Goal: Navigation & Orientation: Find specific page/section

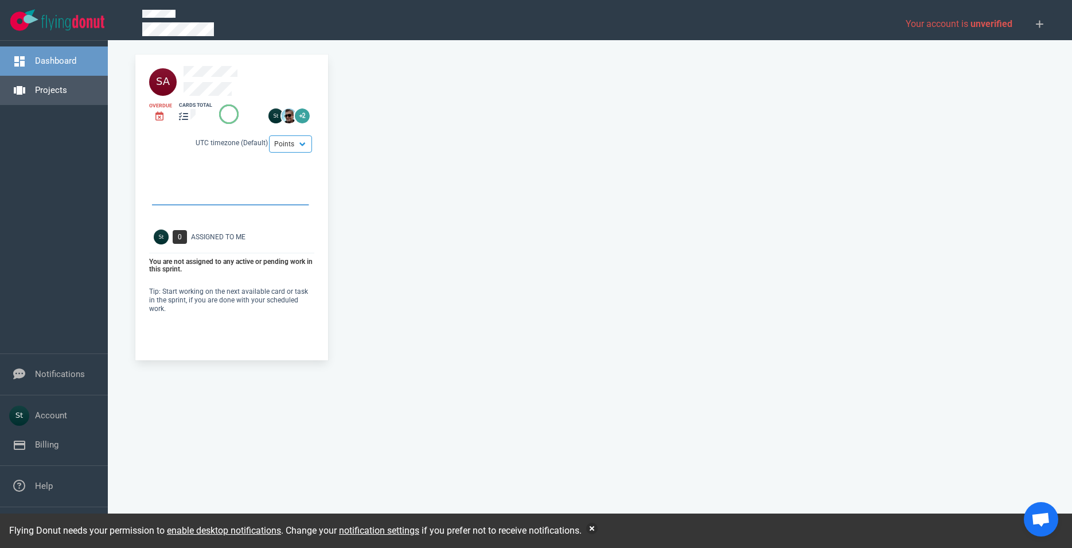
click at [67, 94] on link "Projects" at bounding box center [51, 90] width 32 height 10
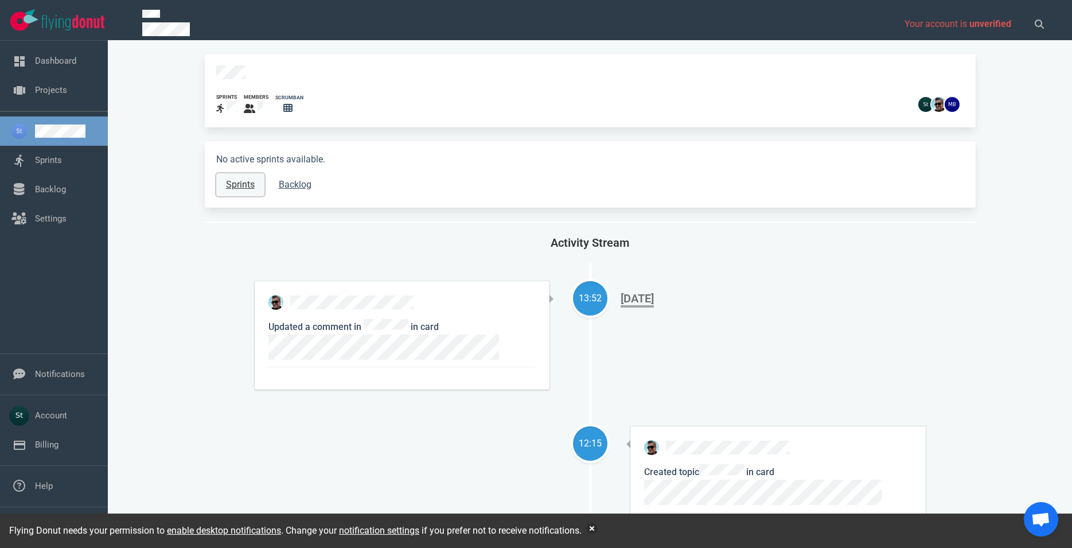
click at [251, 176] on link "Sprints" at bounding box center [240, 184] width 48 height 23
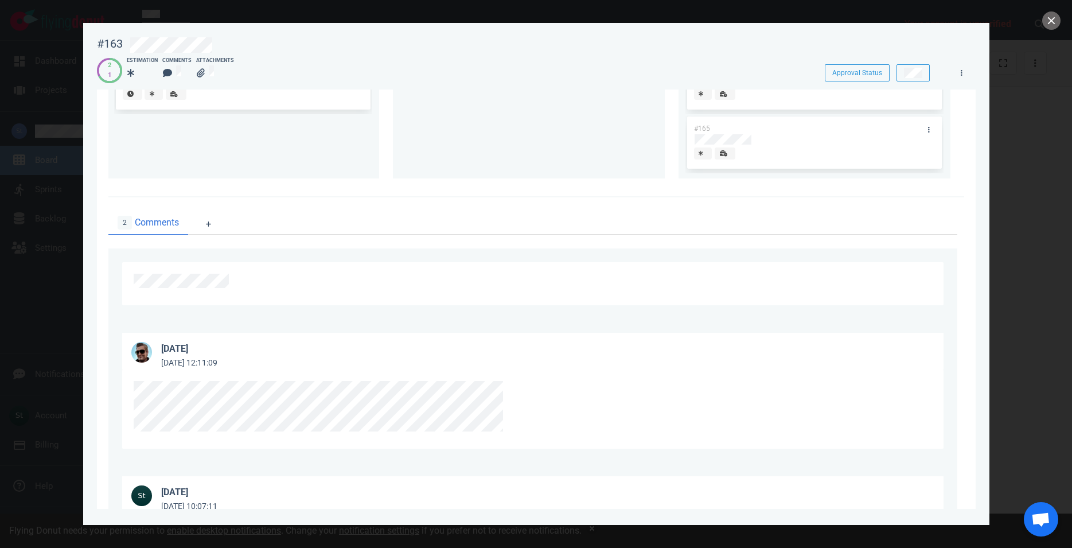
scroll to position [65, 0]
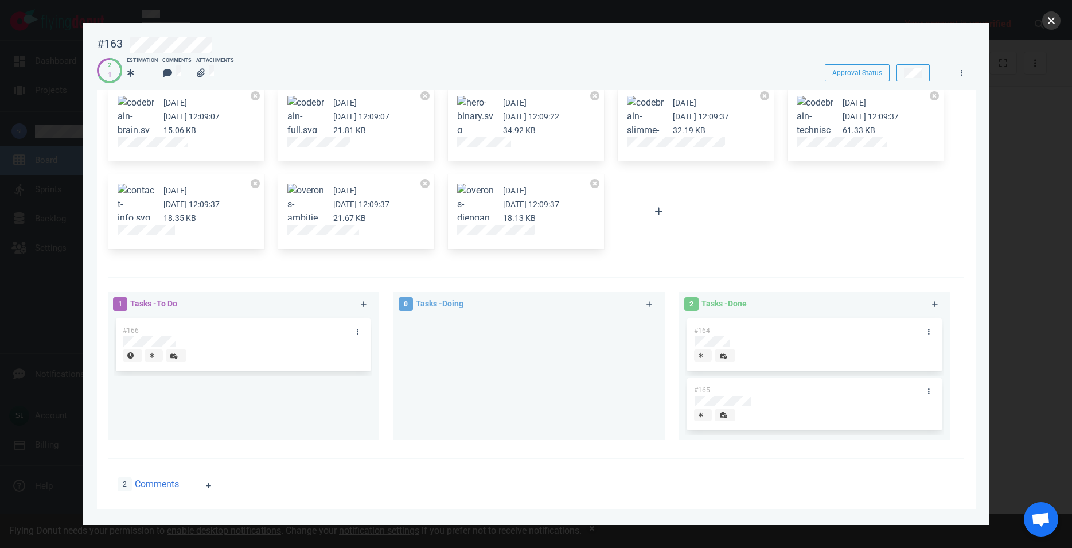
click at [1056, 17] on button "close" at bounding box center [1051, 20] width 18 height 18
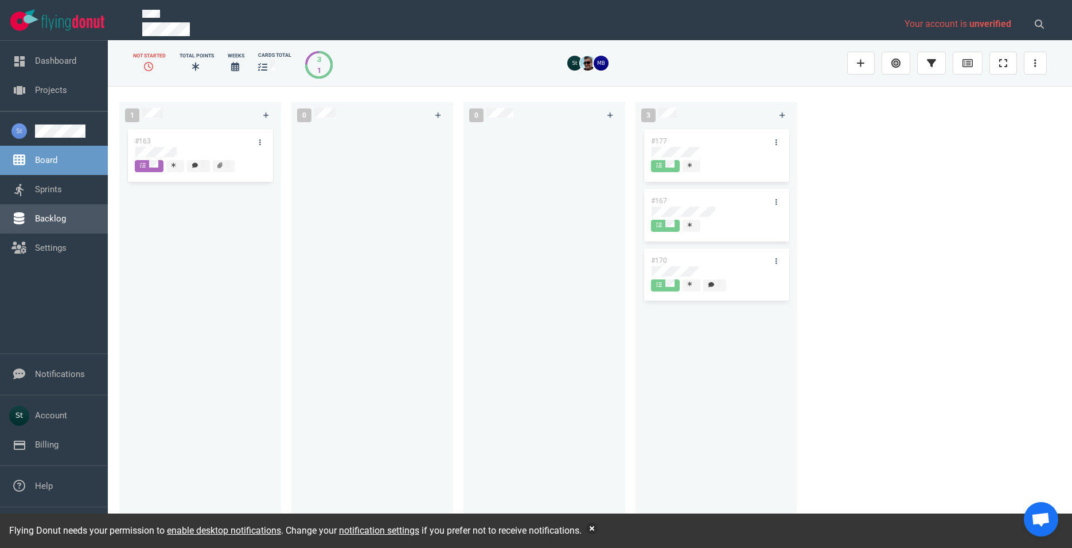
click at [63, 224] on link "Backlog" at bounding box center [50, 218] width 31 height 10
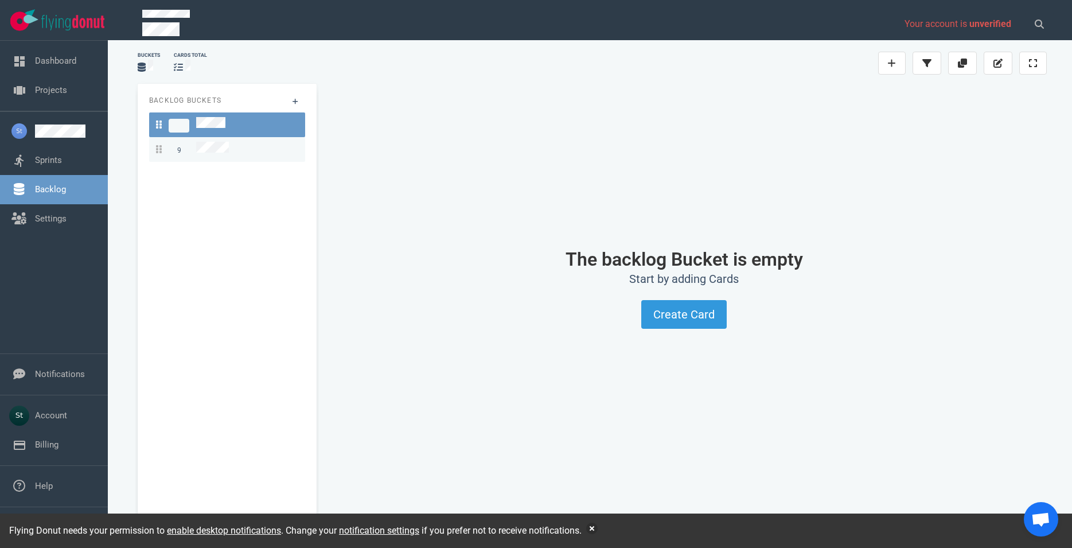
click at [247, 149] on div "9" at bounding box center [227, 149] width 142 height 15
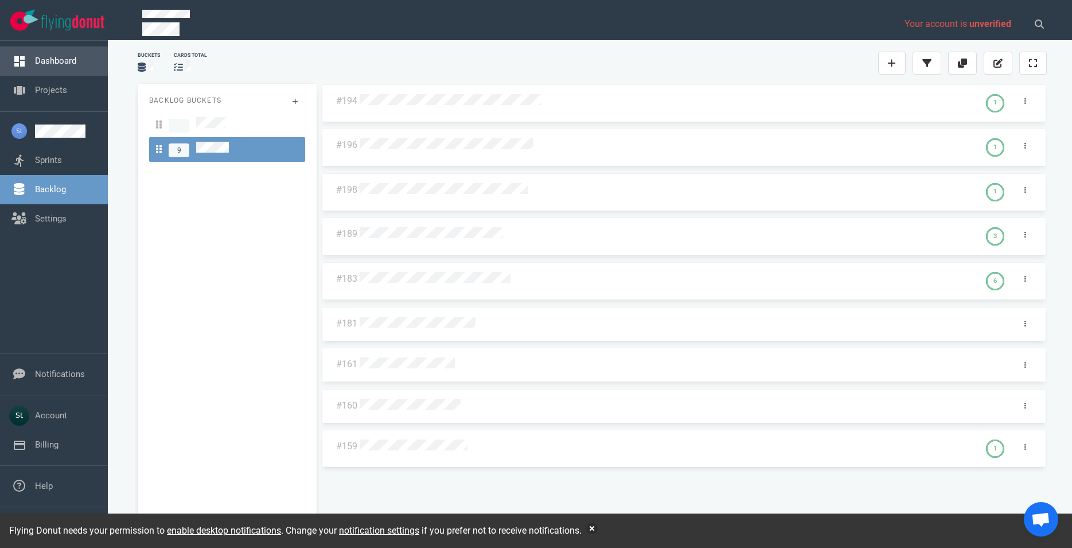
click at [76, 56] on link "Dashboard" at bounding box center [55, 61] width 41 height 10
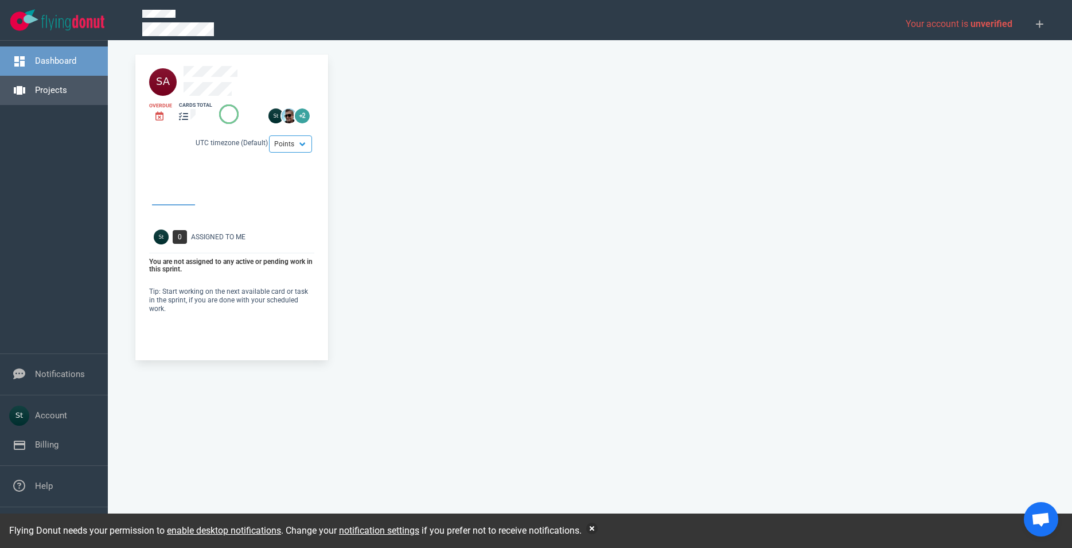
click at [67, 91] on link "Projects" at bounding box center [51, 90] width 32 height 10
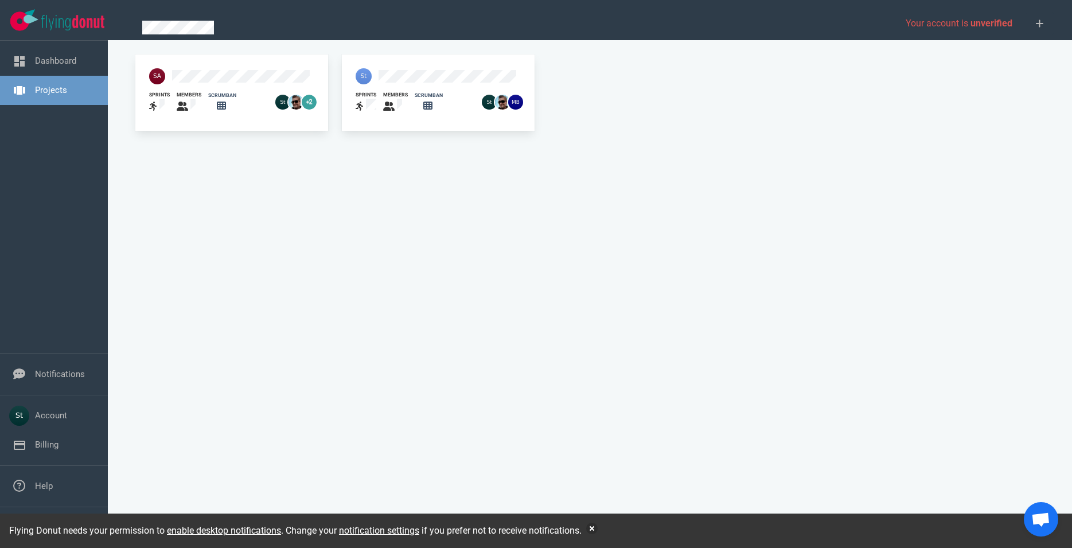
click at [411, 66] on div at bounding box center [415, 76] width 133 height 30
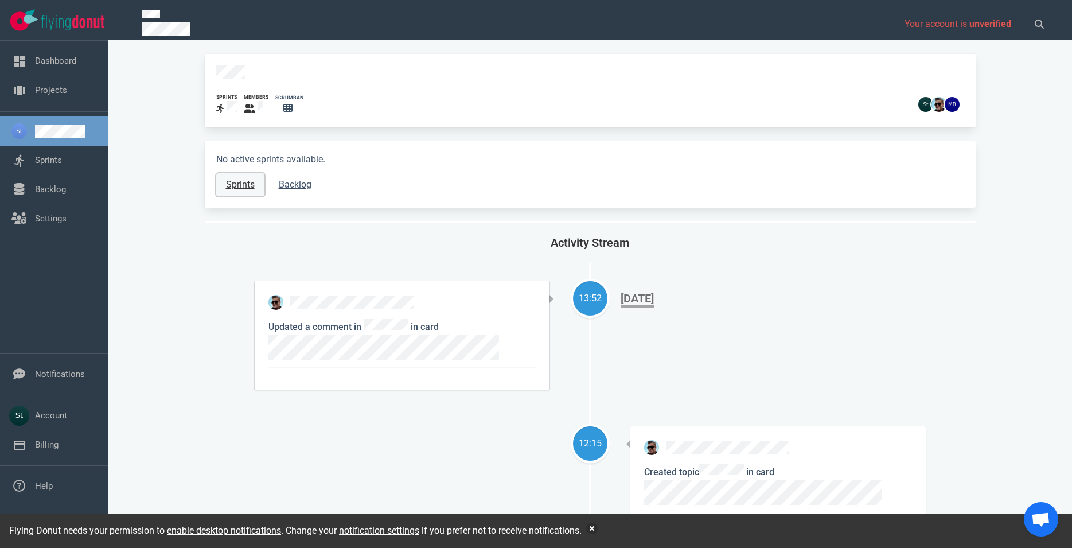
drag, startPoint x: 240, startPoint y: 175, endPoint x: 167, endPoint y: 15, distance: 175.3
click at [240, 175] on link "Sprints" at bounding box center [240, 184] width 48 height 23
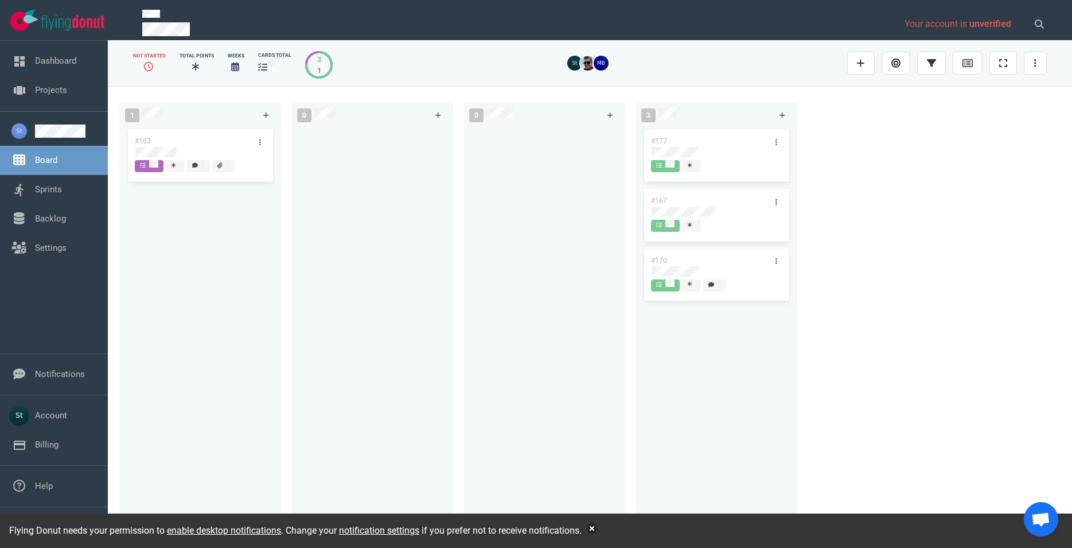
click at [593, 528] on div "Flying Donut needs your permission to enable desktop notifications . Change you…" at bounding box center [536, 530] width 1072 height 34
click at [594, 528] on button "button" at bounding box center [591, 528] width 11 height 11
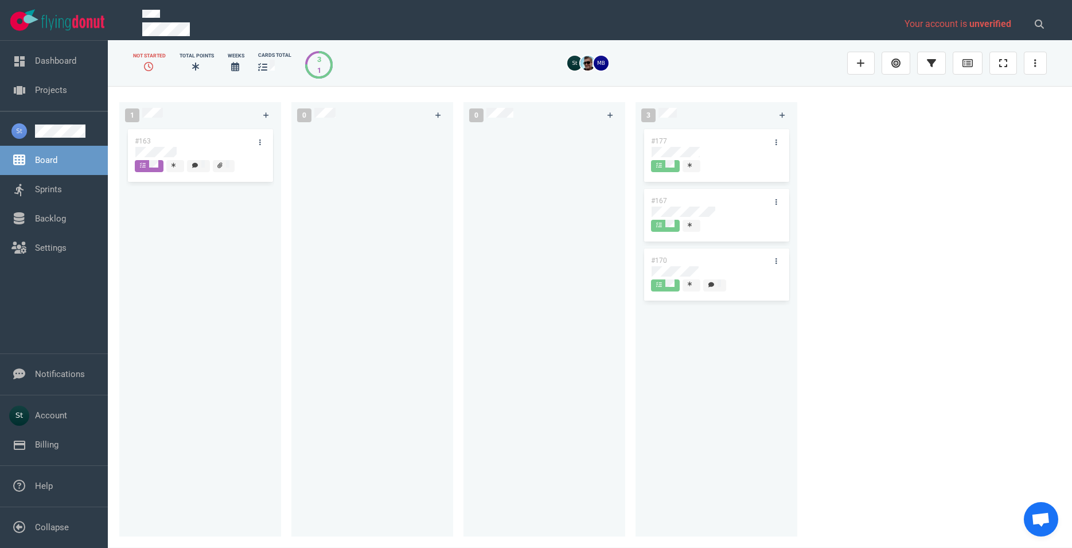
click at [470, 438] on div at bounding box center [544, 325] width 148 height 396
